Goal: Information Seeking & Learning: Learn about a topic

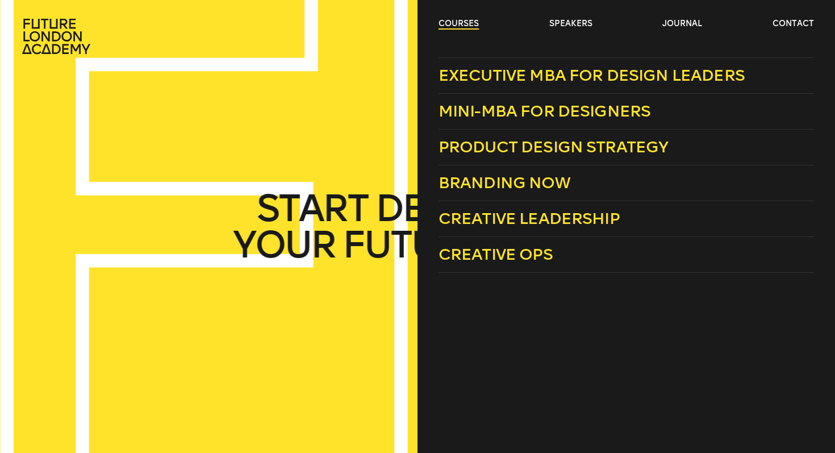
click at [460, 27] on link "courses" at bounding box center [459, 23] width 40 height 11
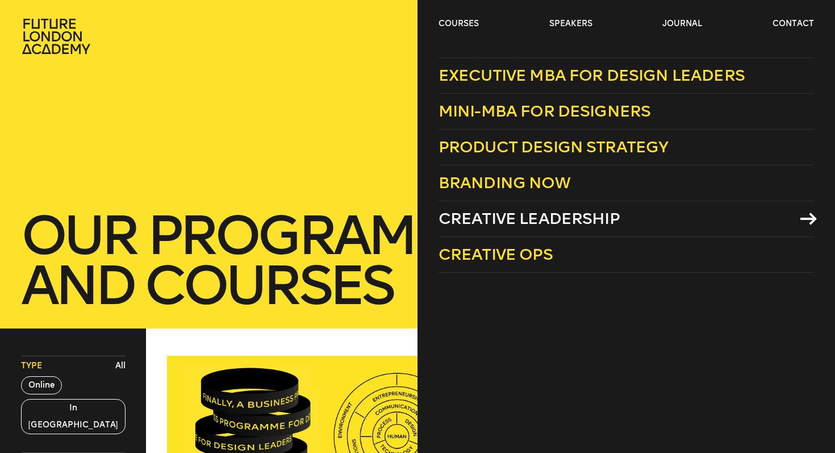
click at [584, 217] on span "Creative Leadership" at bounding box center [529, 218] width 181 height 19
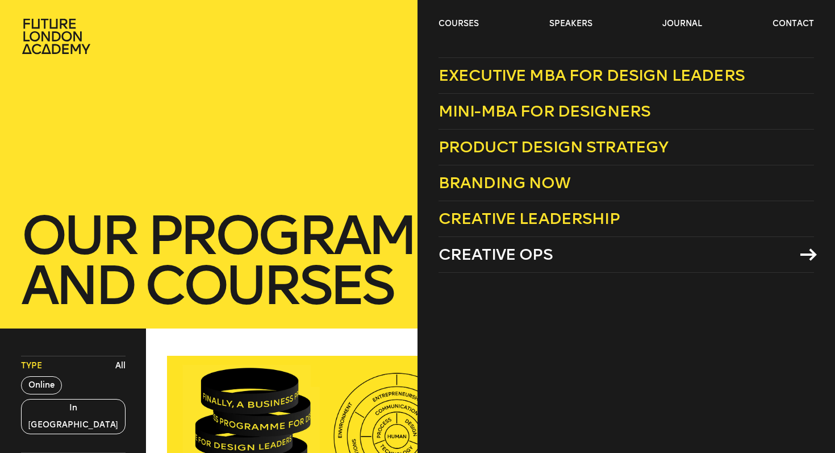
click at [473, 261] on span "Creative Ops" at bounding box center [496, 254] width 114 height 19
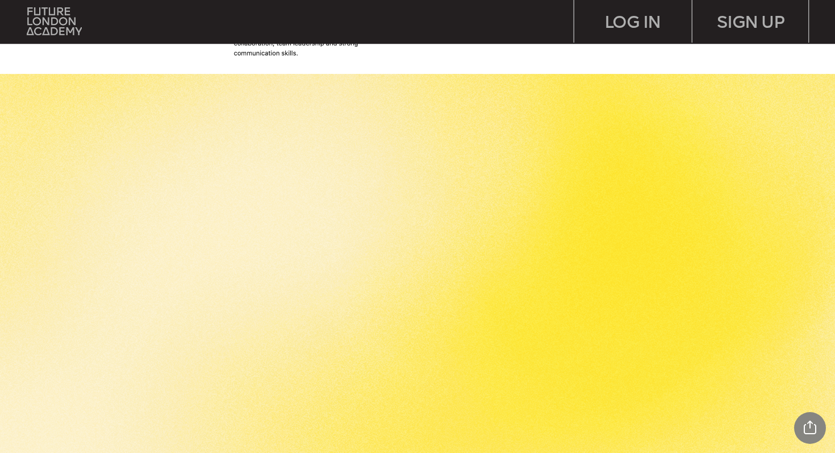
scroll to position [1317, 0]
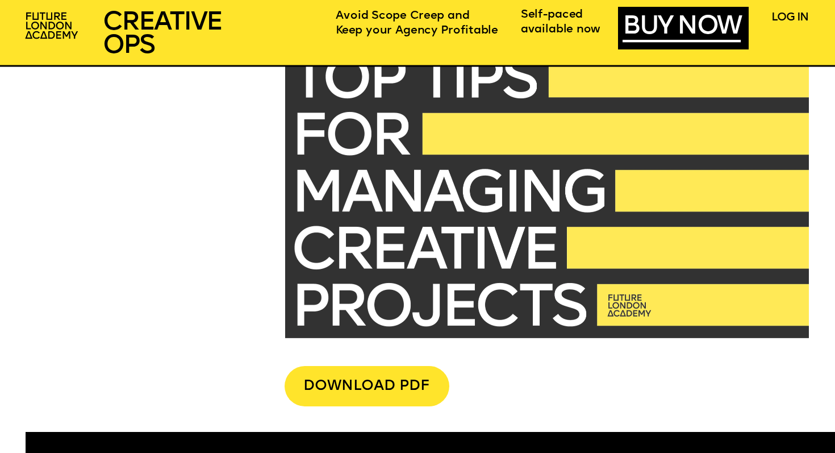
scroll to position [2849, 0]
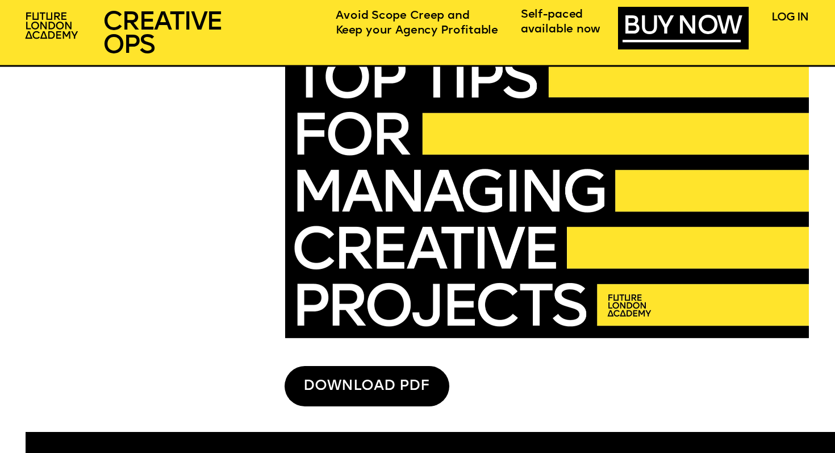
click at [358, 384] on div "DOWNLOAD PDF" at bounding box center [367, 386] width 165 height 41
